Goal: Task Accomplishment & Management: Use online tool/utility

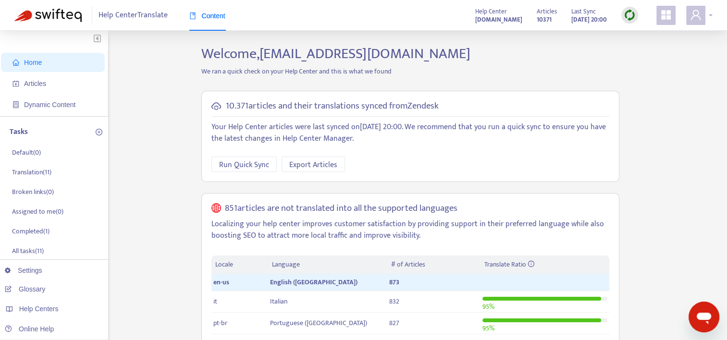
click at [705, 14] on div at bounding box center [699, 15] width 26 height 19
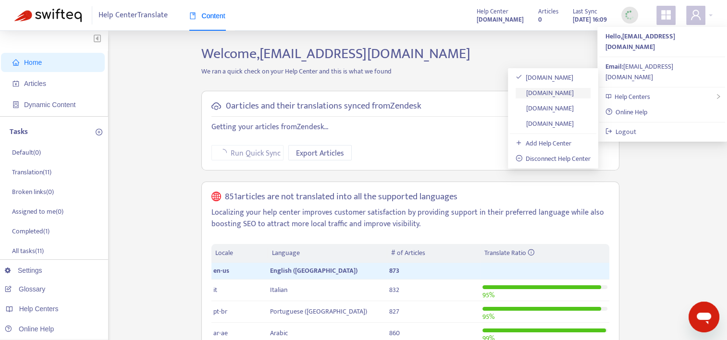
click at [559, 92] on link "[DOMAIN_NAME]" at bounding box center [544, 92] width 59 height 11
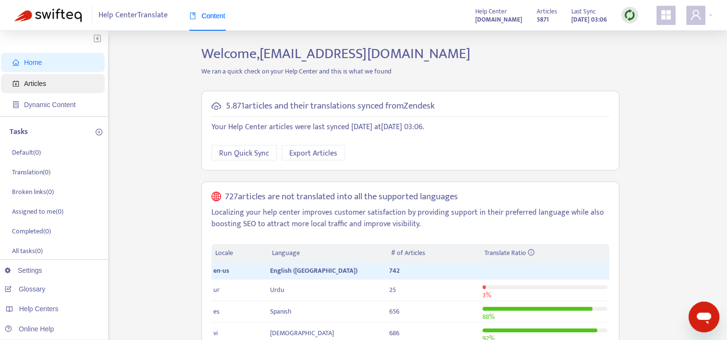
click at [45, 86] on span "Articles" at bounding box center [35, 84] width 22 height 8
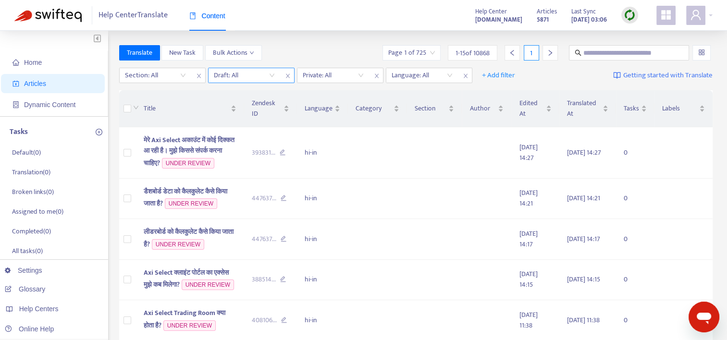
click at [281, 76] on span "close" at bounding box center [287, 76] width 12 height 12
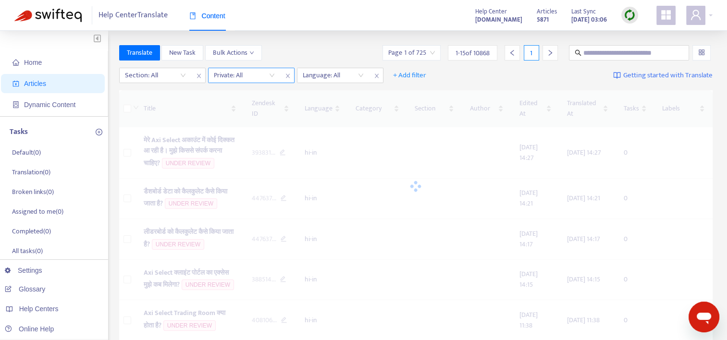
click at [271, 74] on input "search" at bounding box center [244, 75] width 61 height 14
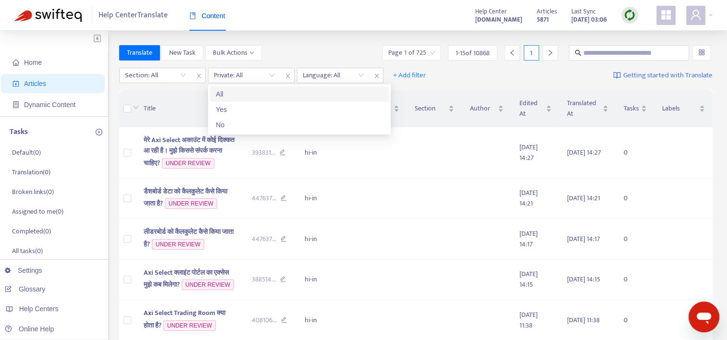
click at [289, 55] on div "Translate New Task Bulk Actions Page 1 of 725 1 - 15 of 10868 1" at bounding box center [416, 52] width 594 height 15
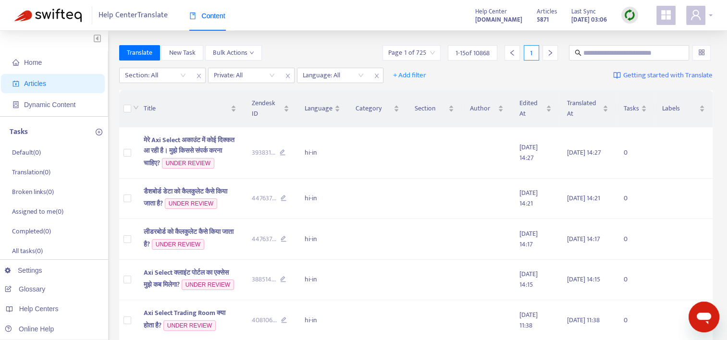
click at [707, 19] on div at bounding box center [699, 15] width 26 height 19
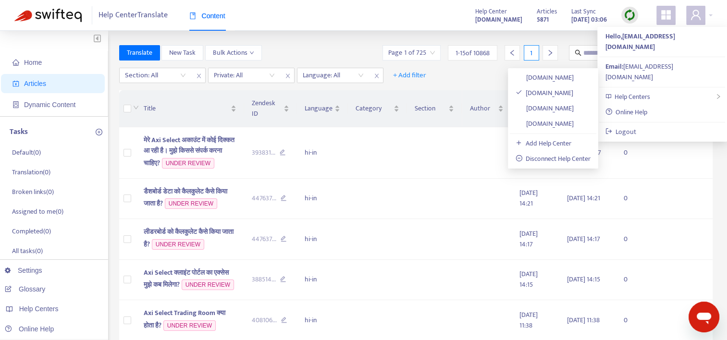
drag, startPoint x: 538, startPoint y: 91, endPoint x: 513, endPoint y: 91, distance: 24.0
click at [536, 91] on link "[DOMAIN_NAME]" at bounding box center [544, 92] width 58 height 11
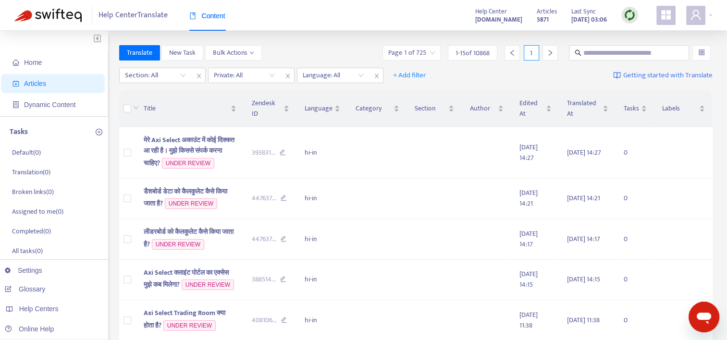
click at [58, 86] on span "Articles" at bounding box center [54, 83] width 85 height 19
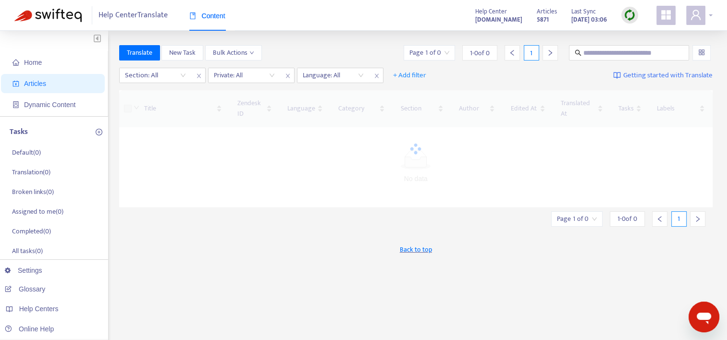
click at [711, 13] on div at bounding box center [699, 15] width 26 height 19
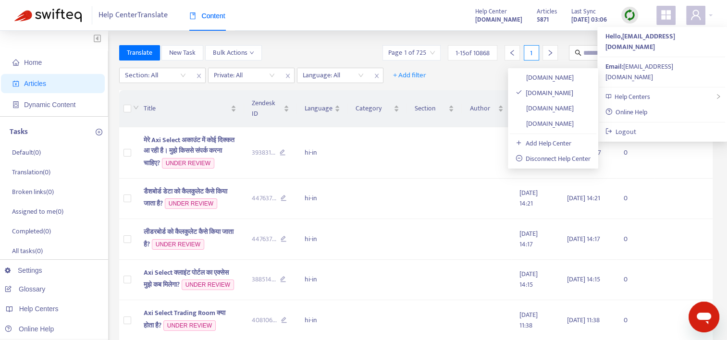
drag, startPoint x: 528, startPoint y: 90, endPoint x: 523, endPoint y: 91, distance: 5.8
click at [528, 90] on link "[DOMAIN_NAME]" at bounding box center [544, 92] width 58 height 11
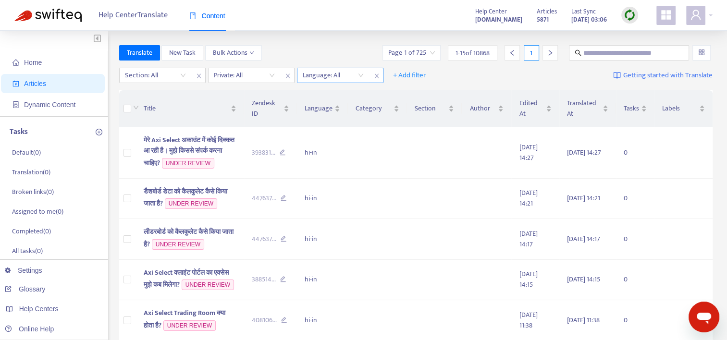
click at [360, 77] on div "Language: All" at bounding box center [333, 75] width 72 height 14
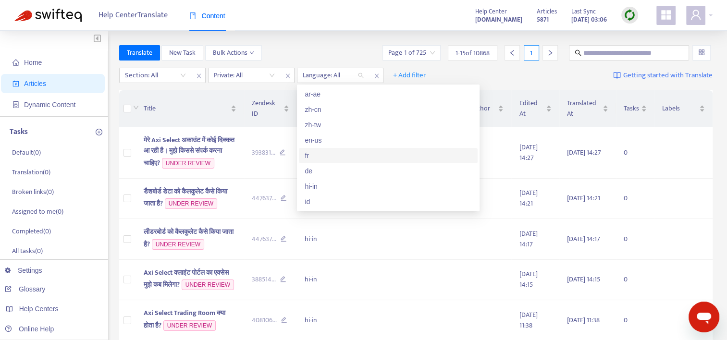
click at [345, 148] on div "fr" at bounding box center [388, 155] width 179 height 15
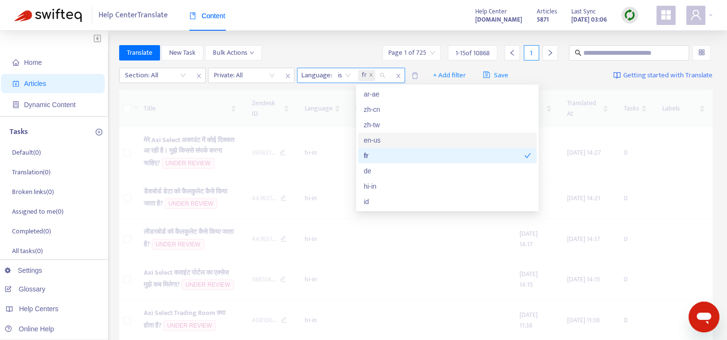
click at [375, 75] on span "fr" at bounding box center [366, 76] width 17 height 12
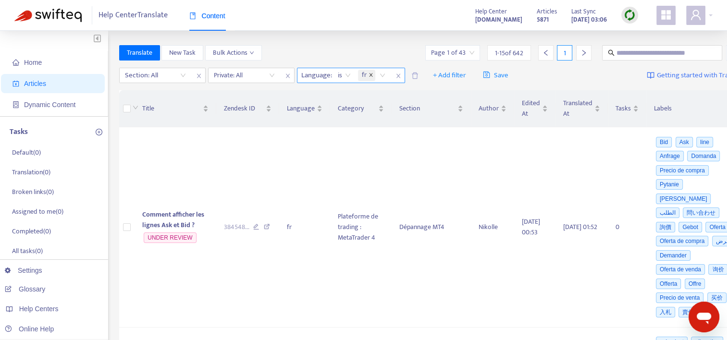
click at [370, 75] on icon "close" at bounding box center [370, 74] width 3 height 3
click at [360, 76] on div "Language: All" at bounding box center [333, 75] width 72 height 14
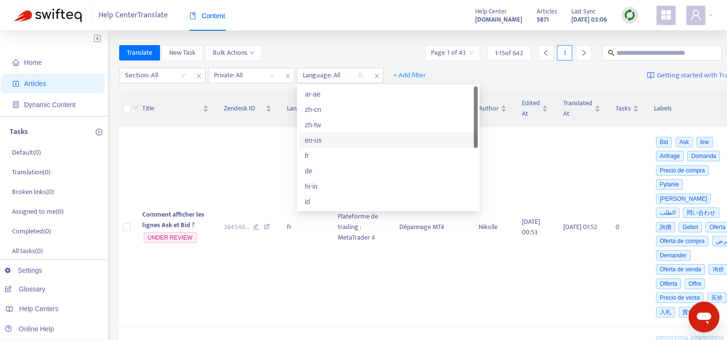
click at [327, 140] on div "en-us" at bounding box center [388, 140] width 167 height 11
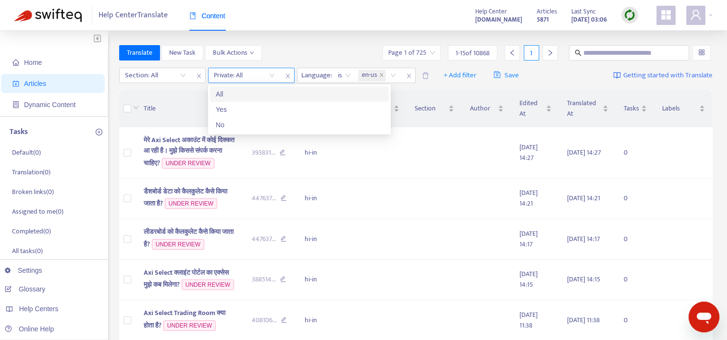
click at [273, 75] on input "search" at bounding box center [244, 75] width 61 height 14
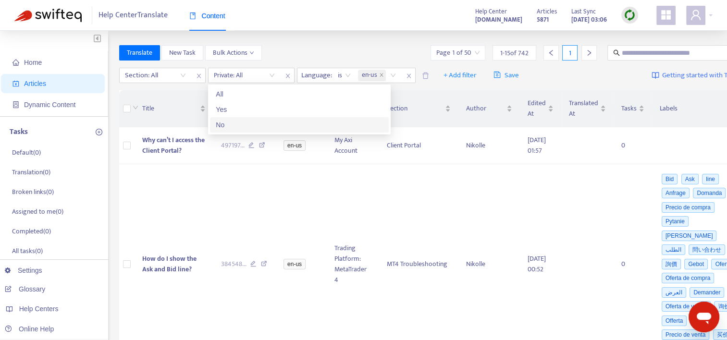
click at [239, 125] on div "No" at bounding box center [299, 125] width 167 height 11
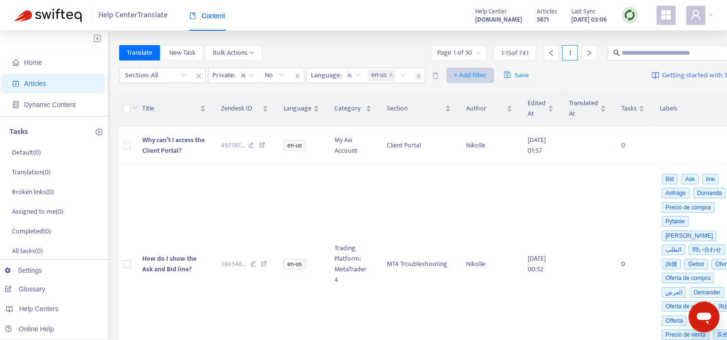
click at [484, 78] on span "+ Add filter" at bounding box center [469, 76] width 33 height 12
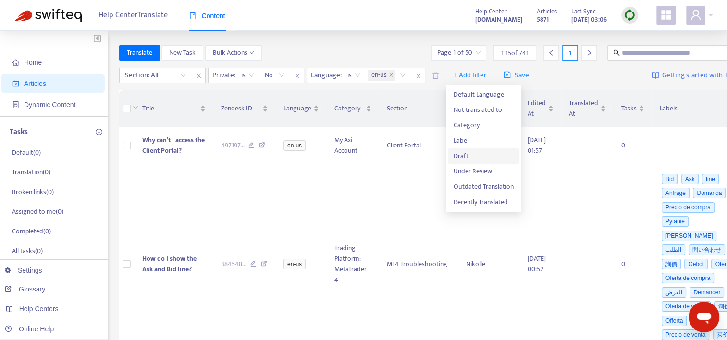
click at [459, 155] on span "Draft" at bounding box center [483, 156] width 60 height 11
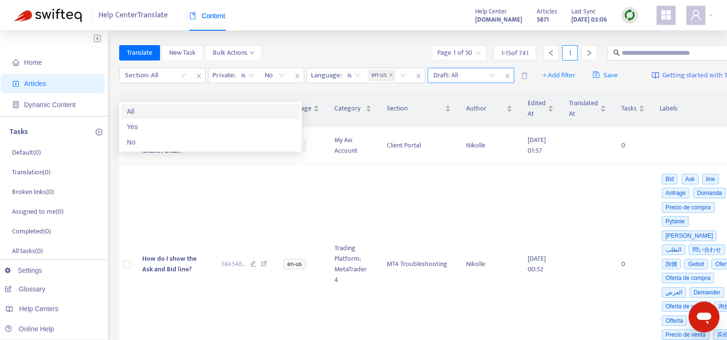
click at [433, 83] on input "search" at bounding box center [463, 75] width 61 height 14
click at [147, 143] on div "No" at bounding box center [210, 142] width 167 height 11
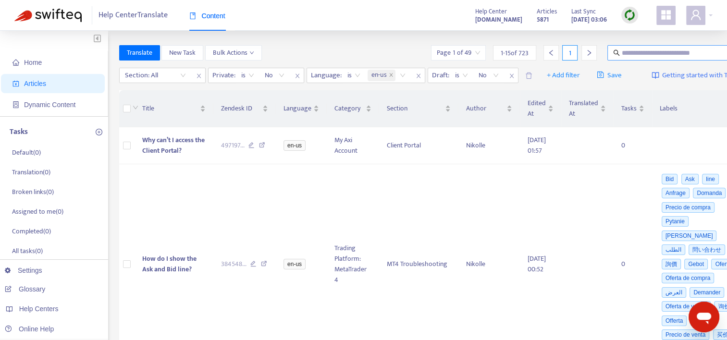
click at [622, 53] on input "text" at bounding box center [668, 53] width 92 height 11
click at [183, 76] on div "Section: All" at bounding box center [156, 75] width 72 height 14
type input "*****"
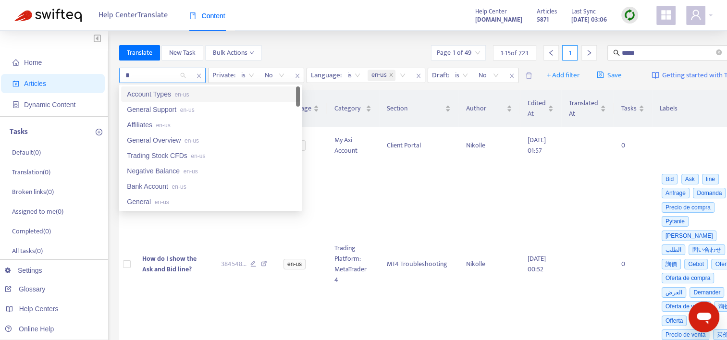
type input "**"
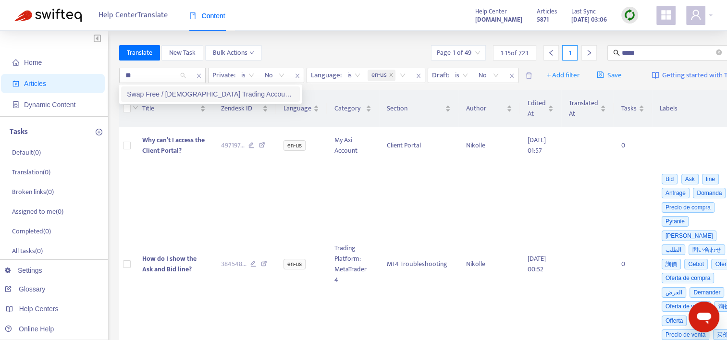
click at [167, 94] on div "Swap Free / [DEMOGRAPHIC_DATA] Trading Account en-us" at bounding box center [210, 94] width 167 height 11
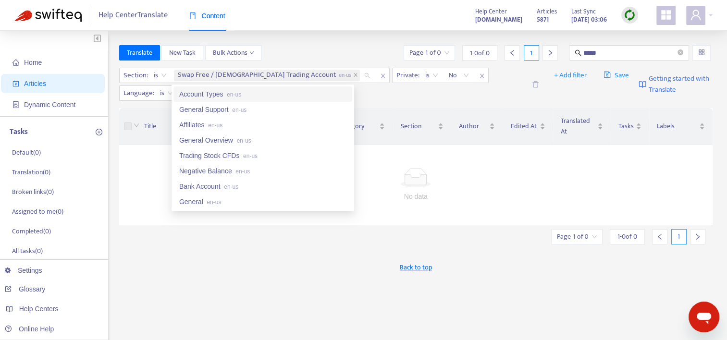
click at [144, 121] on div "Title" at bounding box center [183, 126] width 78 height 11
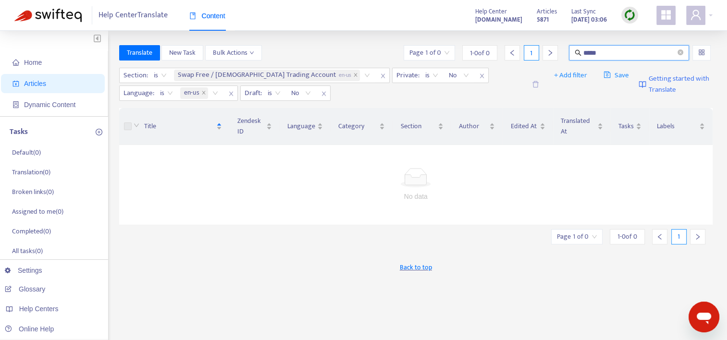
click at [605, 51] on input "*****" at bounding box center [629, 53] width 92 height 11
click at [353, 74] on icon "close" at bounding box center [355, 75] width 5 height 5
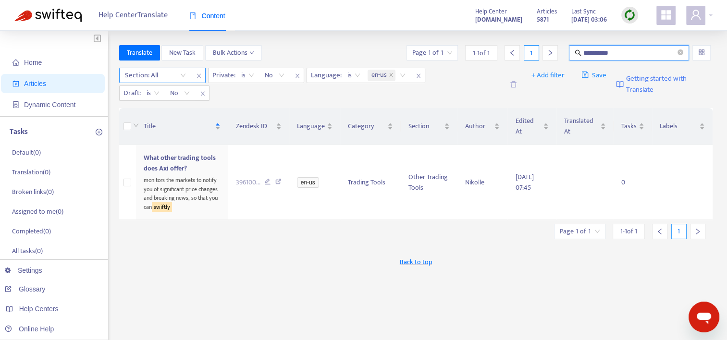
drag, startPoint x: 587, startPoint y: 51, endPoint x: 553, endPoint y: 50, distance: 34.1
click at [553, 50] on div "**********" at bounding box center [559, 52] width 308 height 15
paste input "**********"
type input "**********"
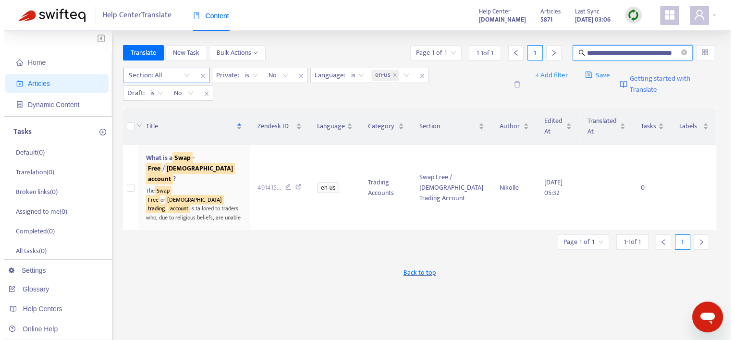
scroll to position [0, 0]
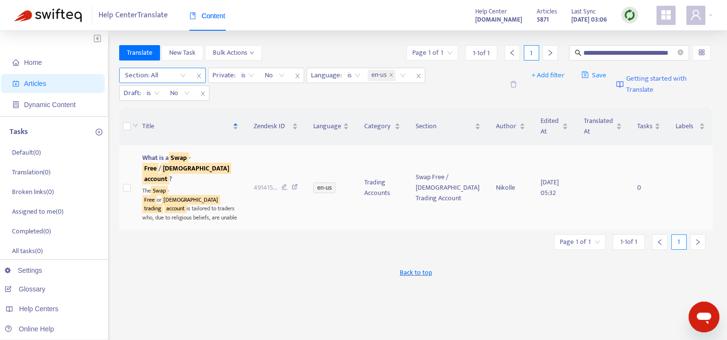
click at [205, 184] on div "The Swap - Free or [DEMOGRAPHIC_DATA] trading account is tailored to traders wh…" at bounding box center [190, 203] width 96 height 38
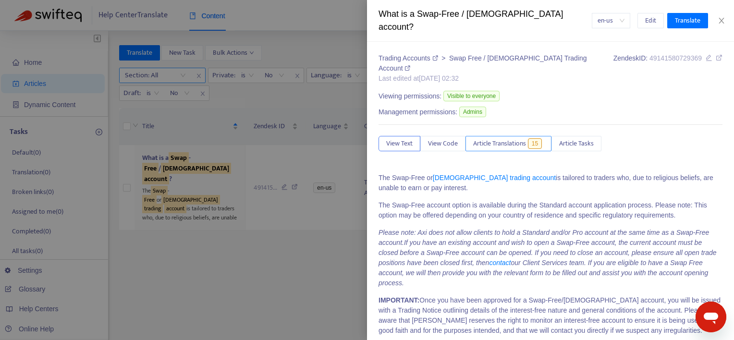
click at [505, 138] on span "Article Translations" at bounding box center [499, 143] width 53 height 11
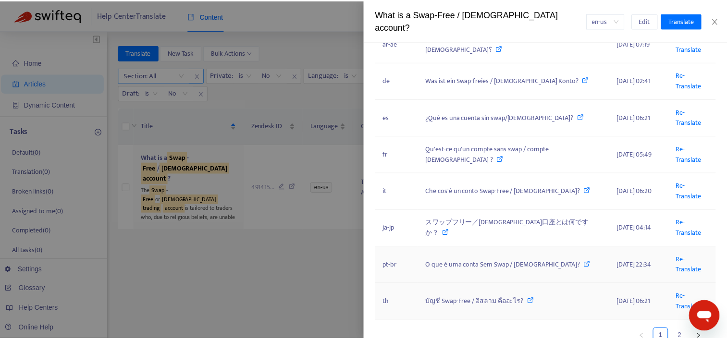
scroll to position [225, 0]
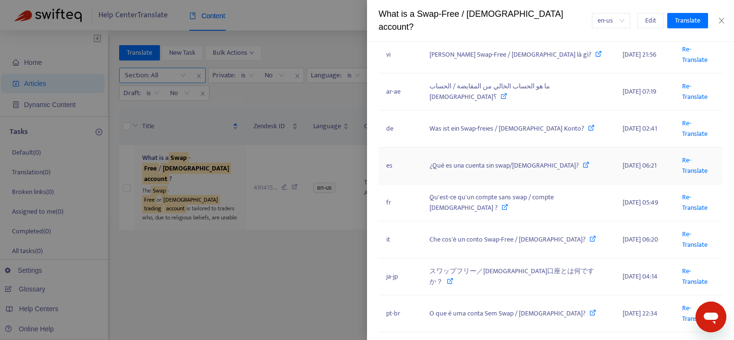
drag, startPoint x: 687, startPoint y: 136, endPoint x: 661, endPoint y: 136, distance: 25.9
click at [687, 155] on link "Re-Translate" at bounding box center [694, 166] width 25 height 22
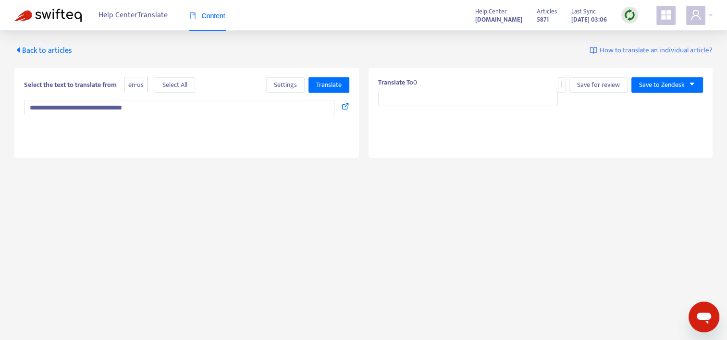
type input "**********"
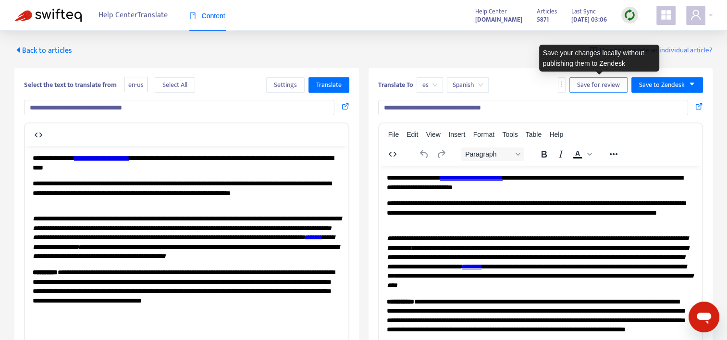
click at [601, 86] on span "Save for review" at bounding box center [598, 85] width 43 height 11
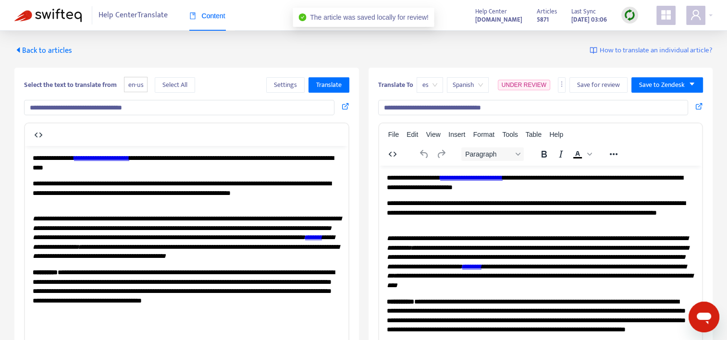
click at [41, 49] on span "Back to articles" at bounding box center [43, 50] width 58 height 13
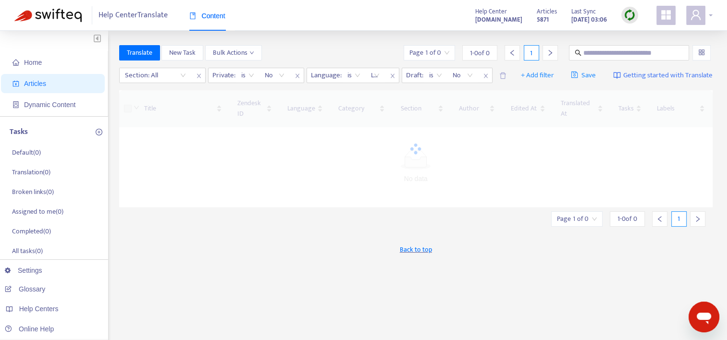
click at [706, 17] on div at bounding box center [699, 15] width 26 height 19
click at [697, 18] on icon "user" at bounding box center [696, 15] width 12 height 12
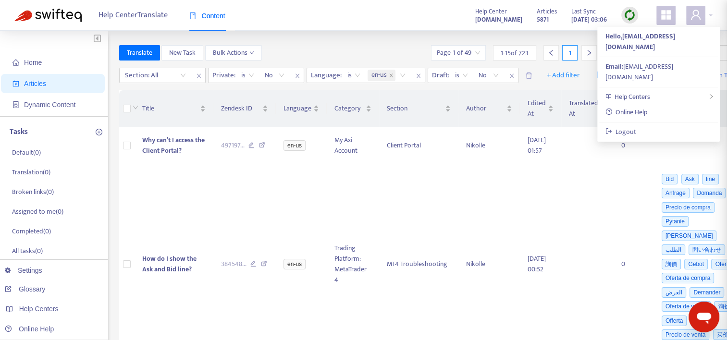
scroll to position [144, 0]
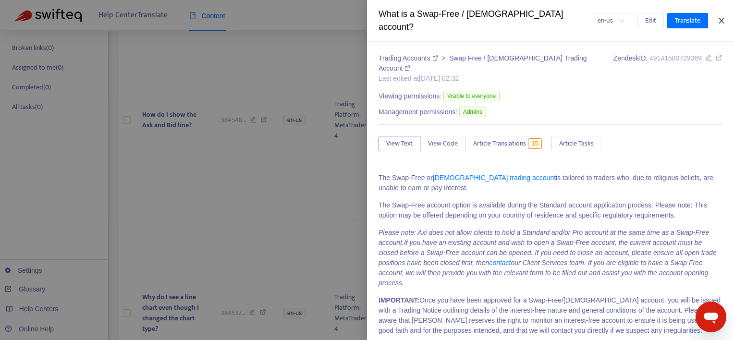
click at [724, 17] on icon "close" at bounding box center [722, 21] width 8 height 8
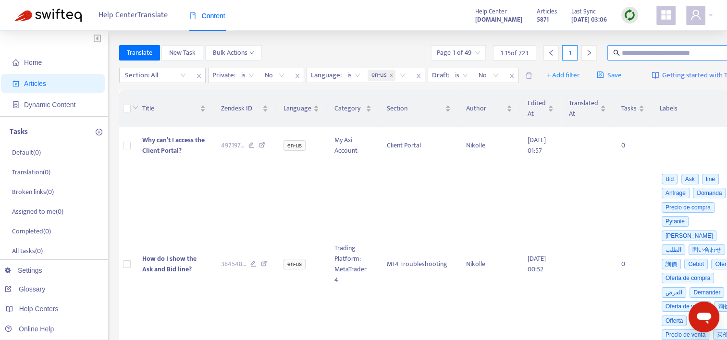
click at [622, 54] on input "text" at bounding box center [668, 53] width 92 height 11
paste input "**********"
type input "**********"
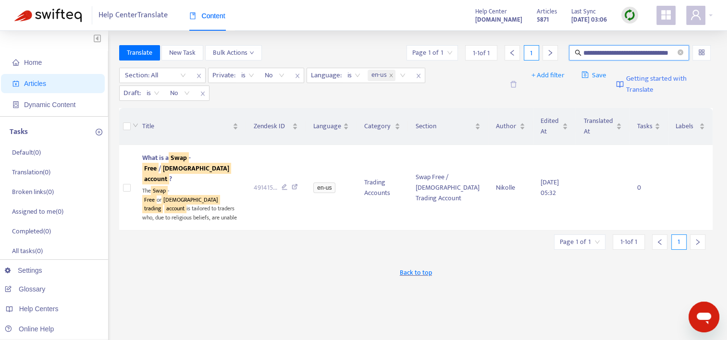
scroll to position [0, 0]
drag, startPoint x: 646, startPoint y: 284, endPoint x: 640, endPoint y: 284, distance: 5.8
click at [646, 284] on div "**********" at bounding box center [416, 326] width 594 height 562
